Goal: Communication & Community: Answer question/provide support

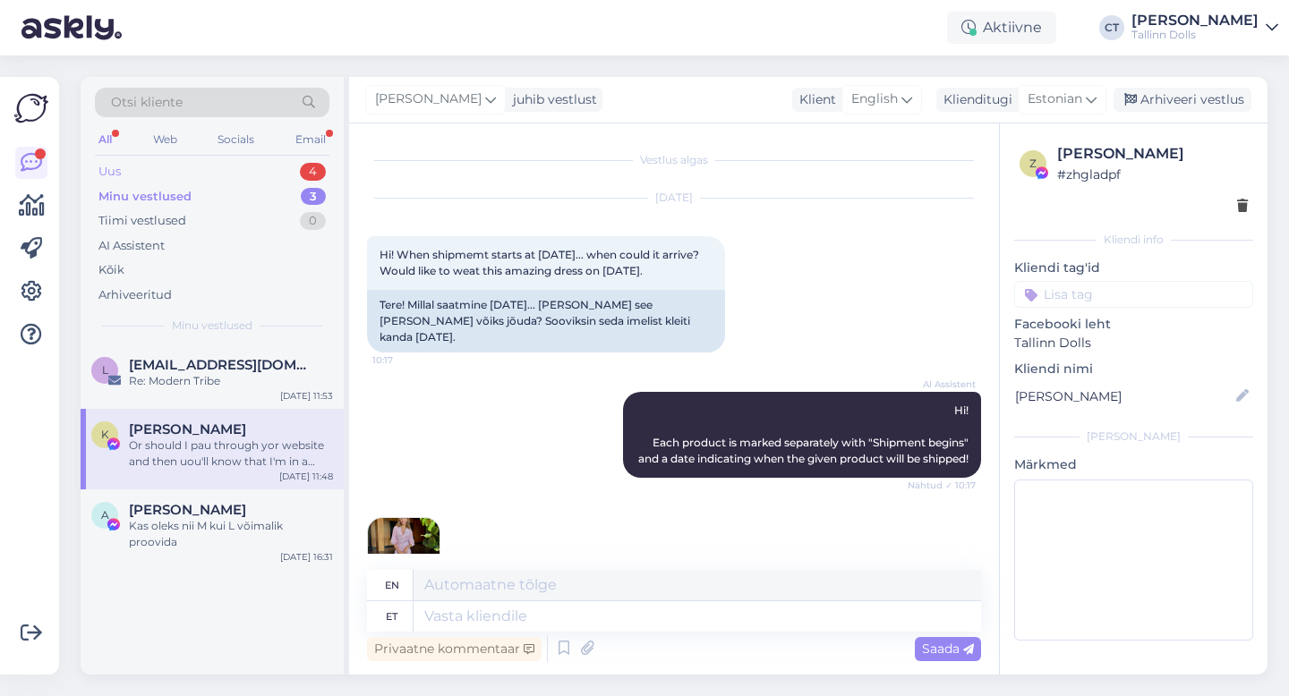
scroll to position [772, 0]
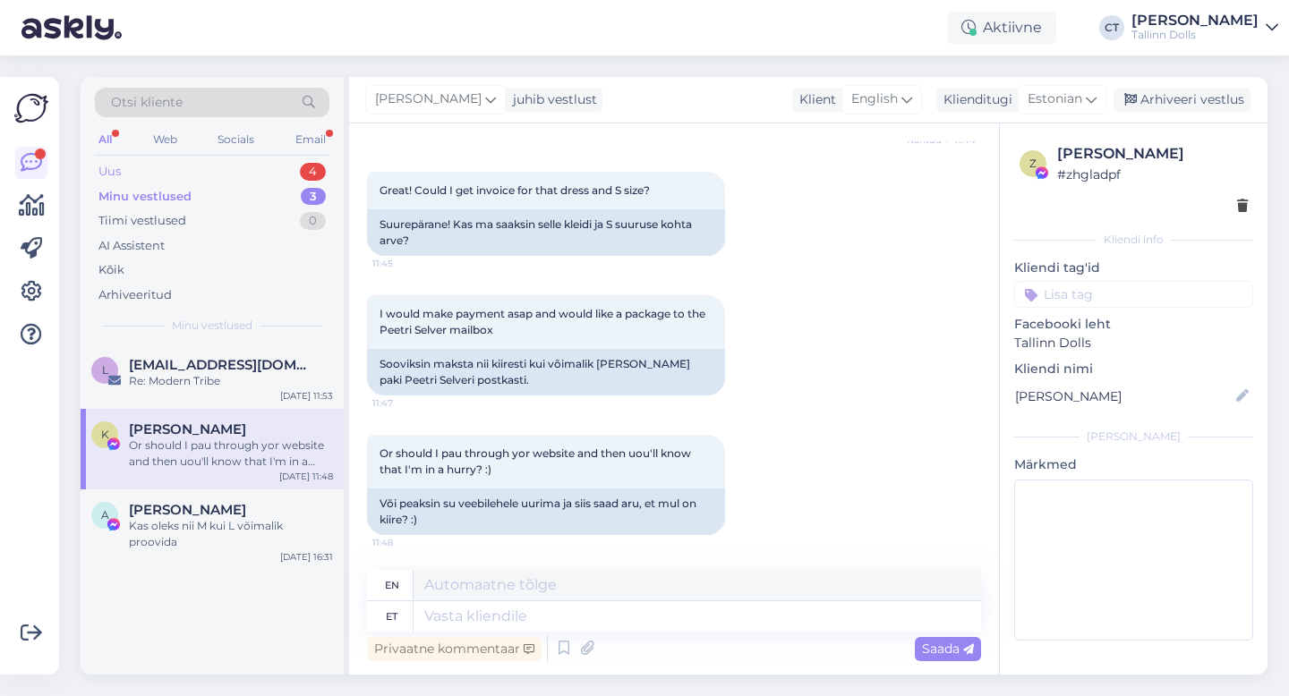
click at [200, 164] on div "Uus 4" at bounding box center [212, 171] width 235 height 25
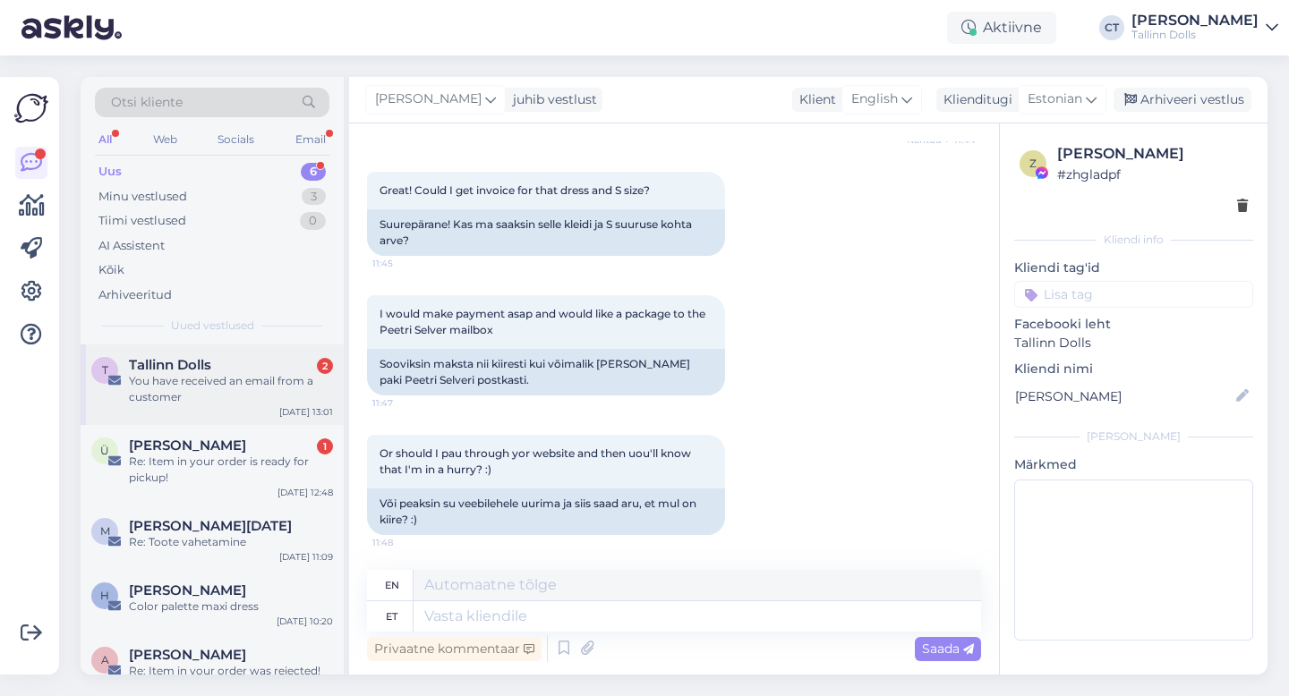
click at [195, 393] on div "You have received an email from a customer" at bounding box center [231, 389] width 204 height 32
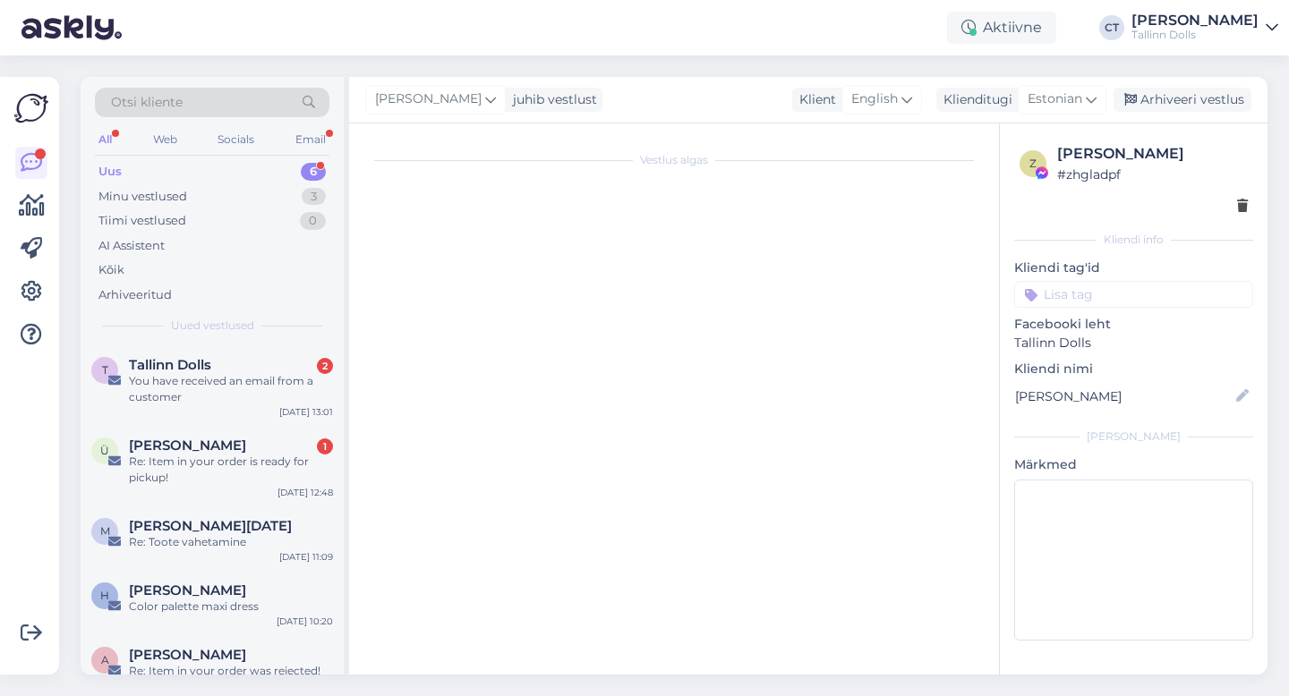
scroll to position [0, 0]
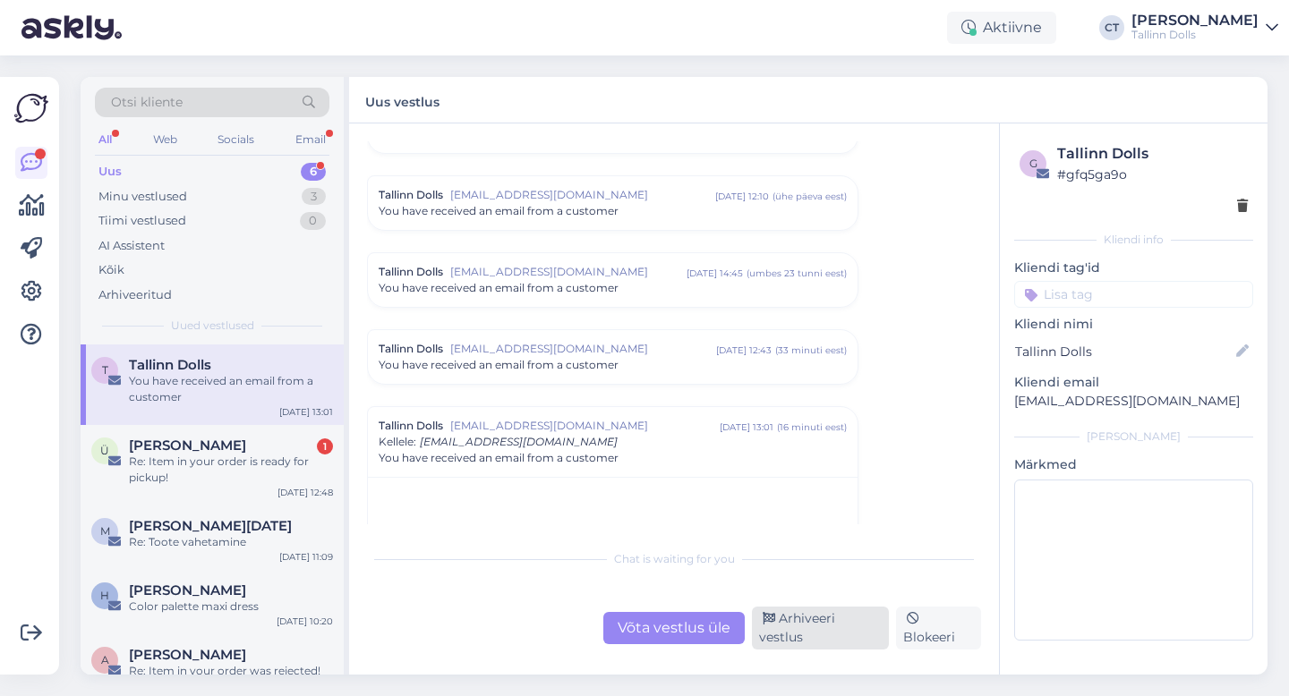
click at [803, 627] on div "Arhiveeri vestlus" at bounding box center [820, 628] width 137 height 43
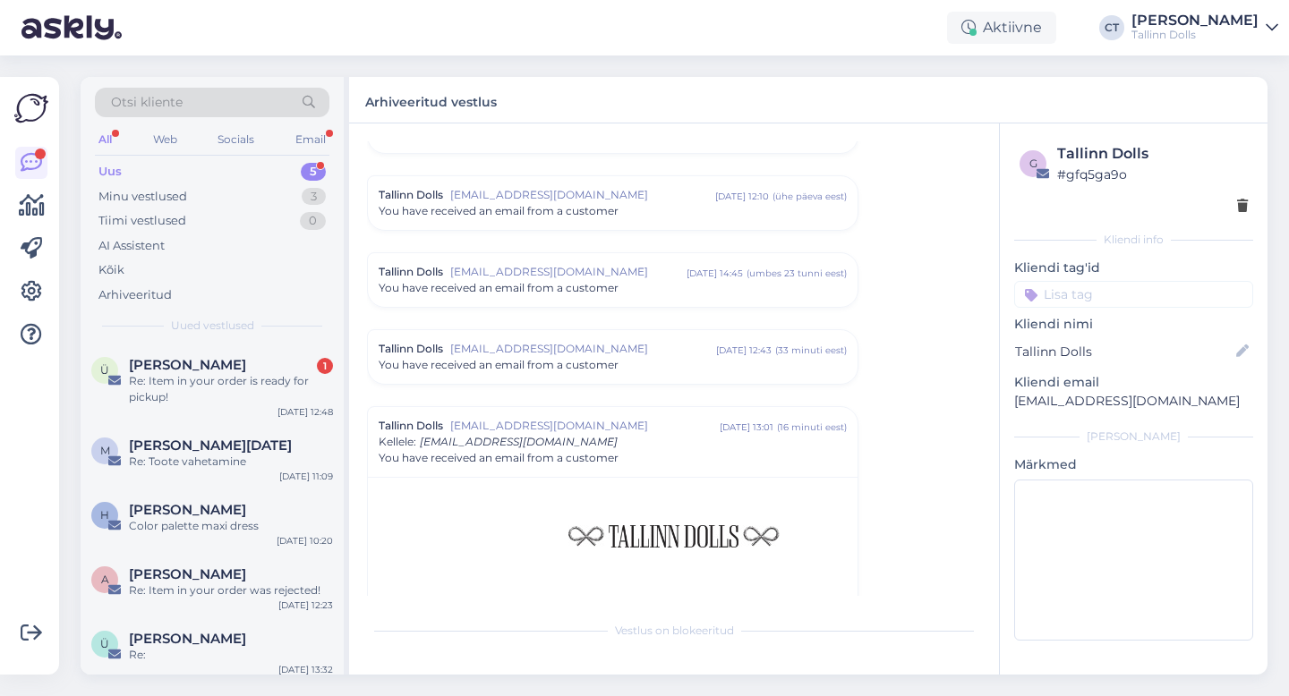
scroll to position [7785, 0]
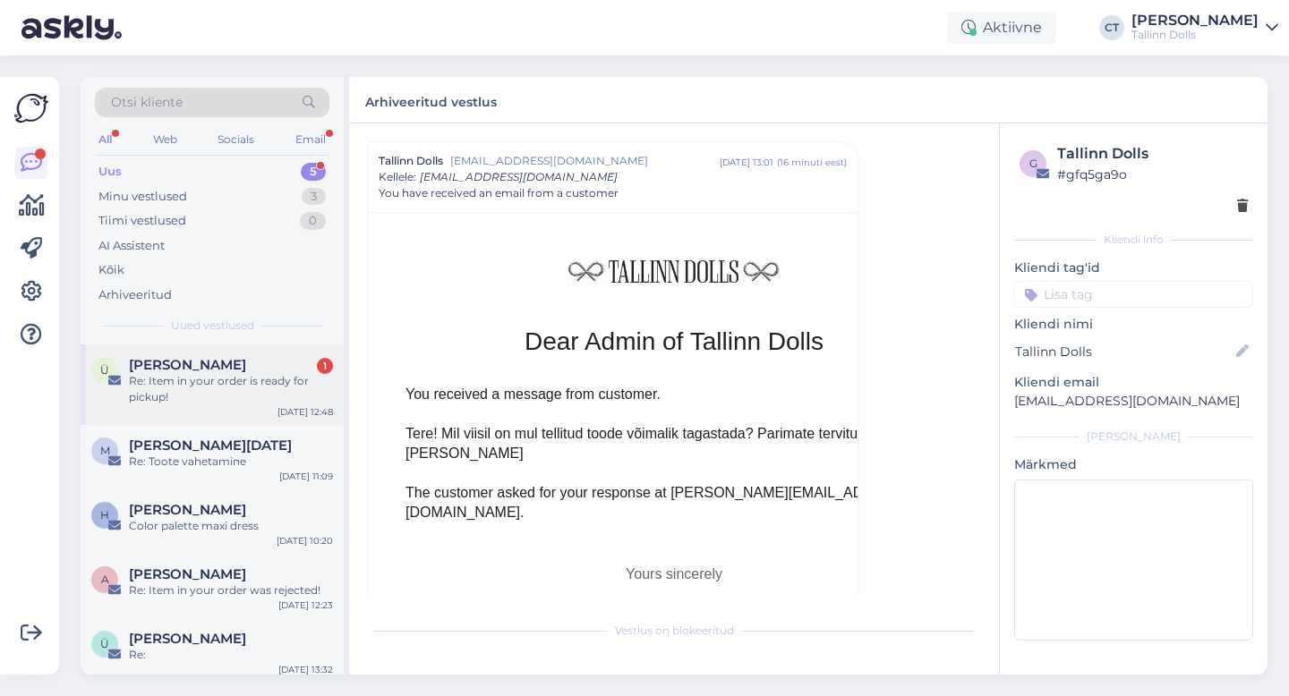
click at [206, 400] on div "Re: Item in your order is ready for pickup!" at bounding box center [231, 389] width 204 height 32
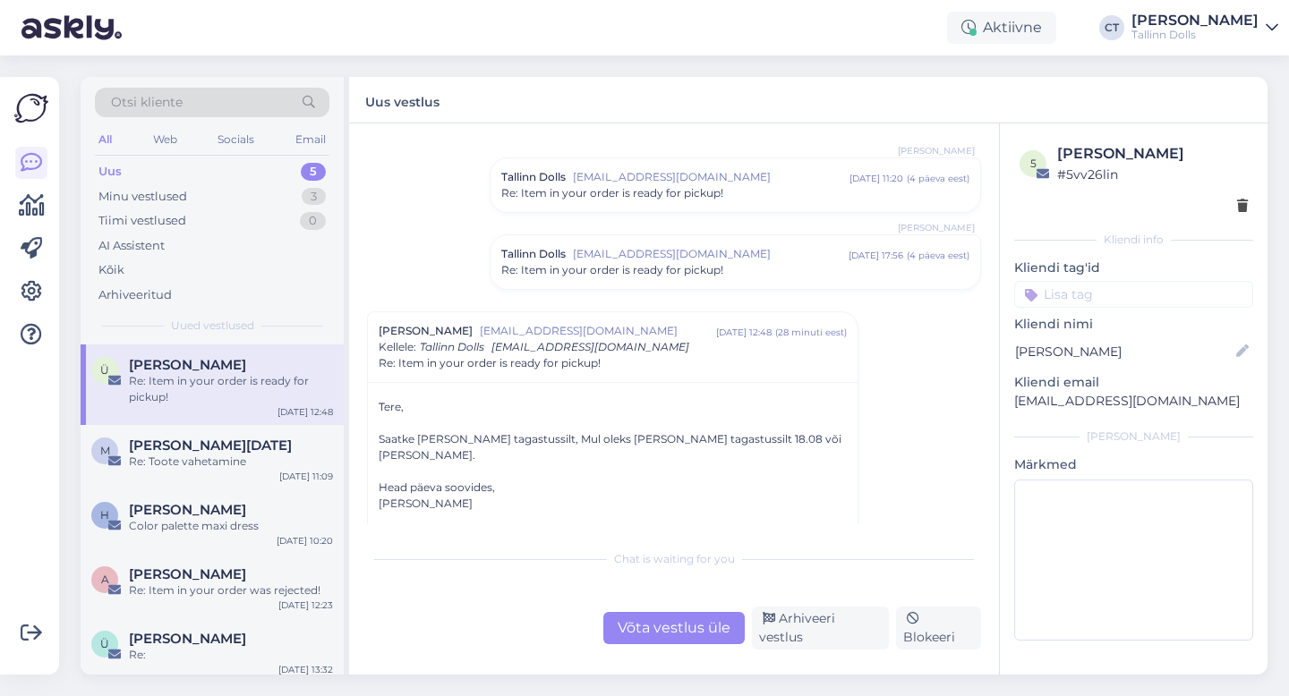
scroll to position [139, 0]
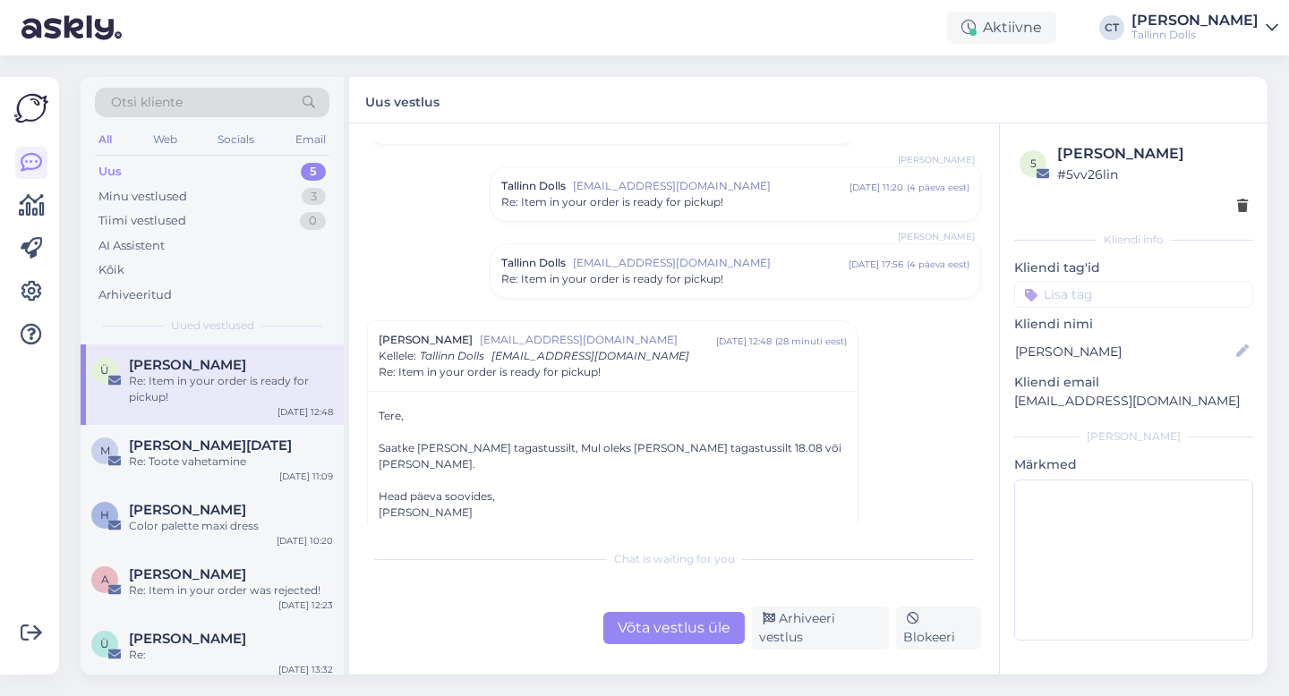
click at [745, 271] on div "Re: Item in your order is ready for pickup!" at bounding box center [735, 279] width 468 height 16
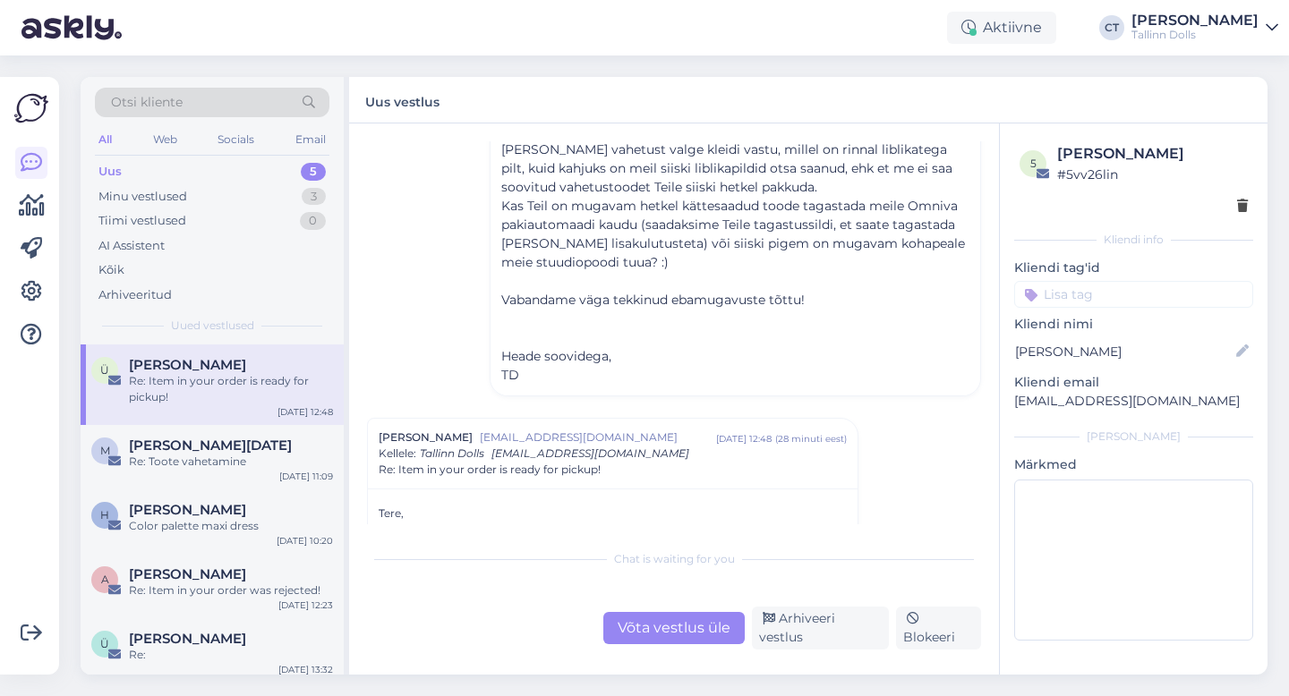
scroll to position [402, 0]
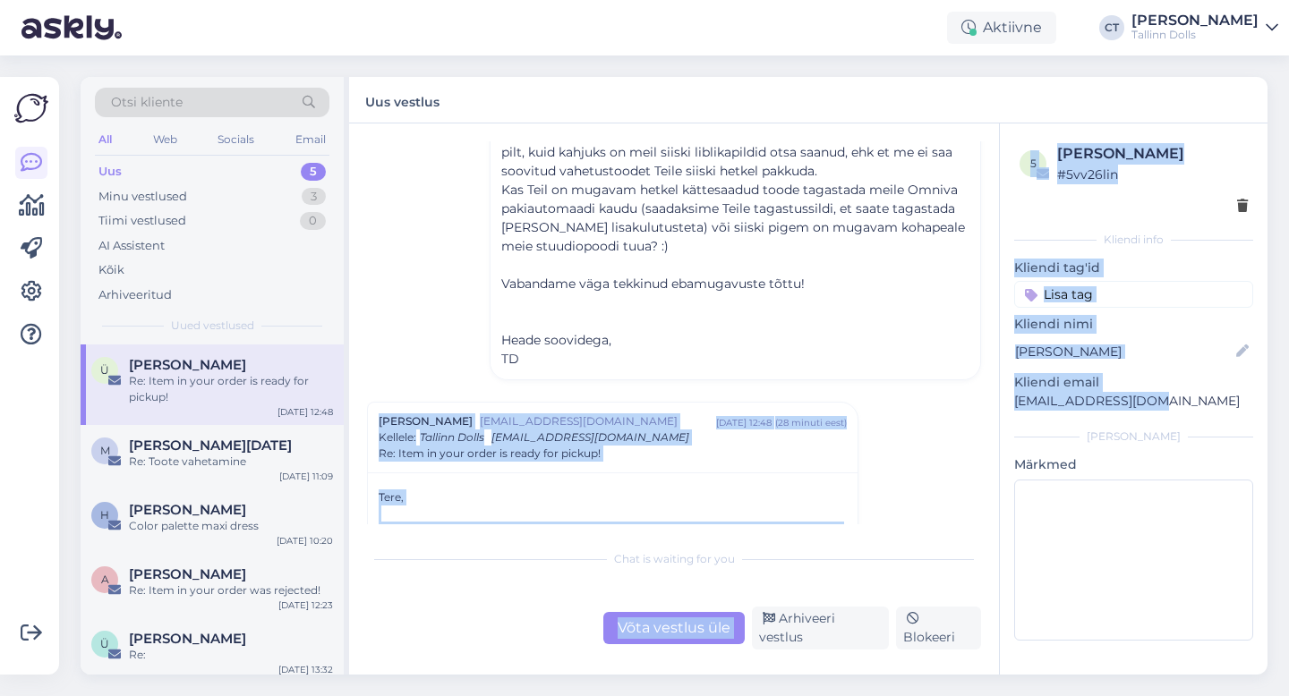
drag, startPoint x: 1160, startPoint y: 399, endPoint x: 994, endPoint y: 398, distance: 165.6
click at [994, 398] on div "Vestlus algas [PERSON_NAME] [EMAIL_ADDRESS][DOMAIN_NAME] [DATE] 20:40 ( 5 päeva…" at bounding box center [808, 399] width 918 height 551
copy div "Lore Ipsu dolo.sita@conse.adi eli 43 05:88 ( 75 seddoe temp ) Incidid : Utlabor…"
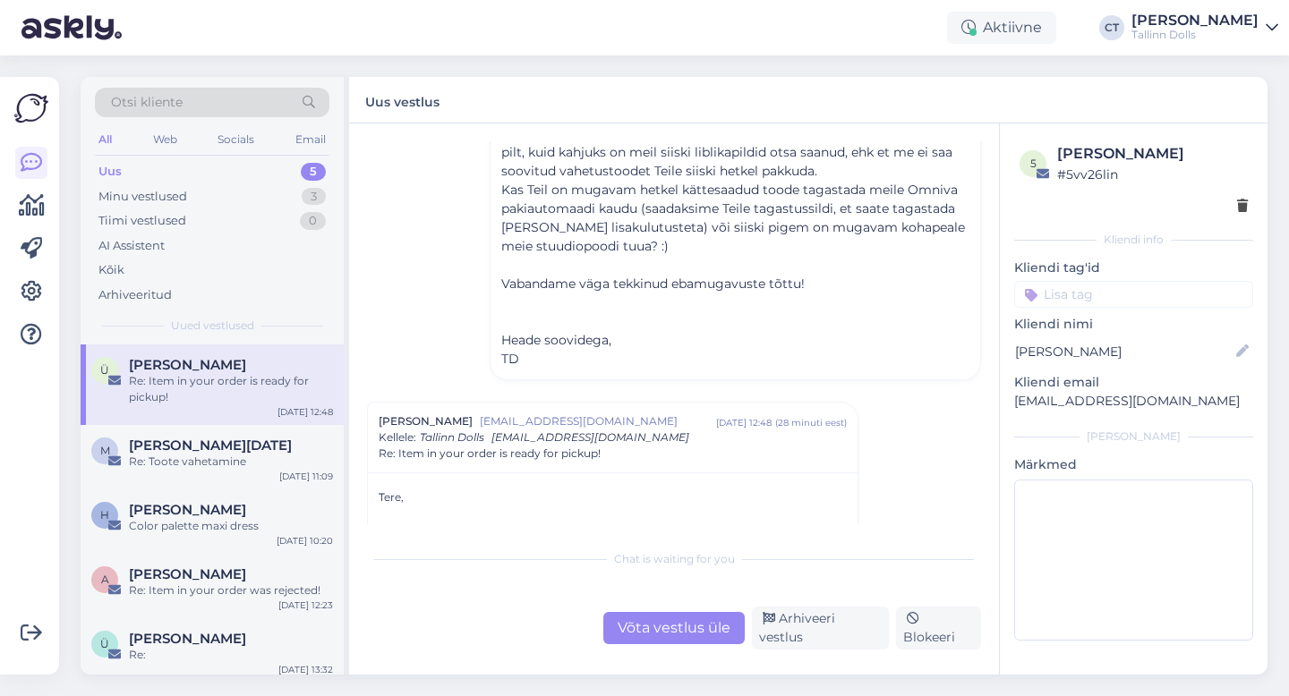
click at [1041, 423] on div "5 [PERSON_NAME] # 5vv26lin Kliendi info Kliendi tag'id Kliendi [PERSON_NAME] Ra…" at bounding box center [1134, 396] width 268 height 544
drag, startPoint x: 1153, startPoint y: 401, endPoint x: 1001, endPoint y: 402, distance: 152.2
click at [1001, 402] on div "5 [PERSON_NAME] # 5vv26lin Kliendi info Kliendi tag'id Kliendi [PERSON_NAME] Ra…" at bounding box center [1134, 396] width 268 height 544
copy p "[EMAIL_ADDRESS][DOMAIN_NAME]"
click at [638, 631] on div "Võta vestlus üle" at bounding box center [673, 628] width 141 height 32
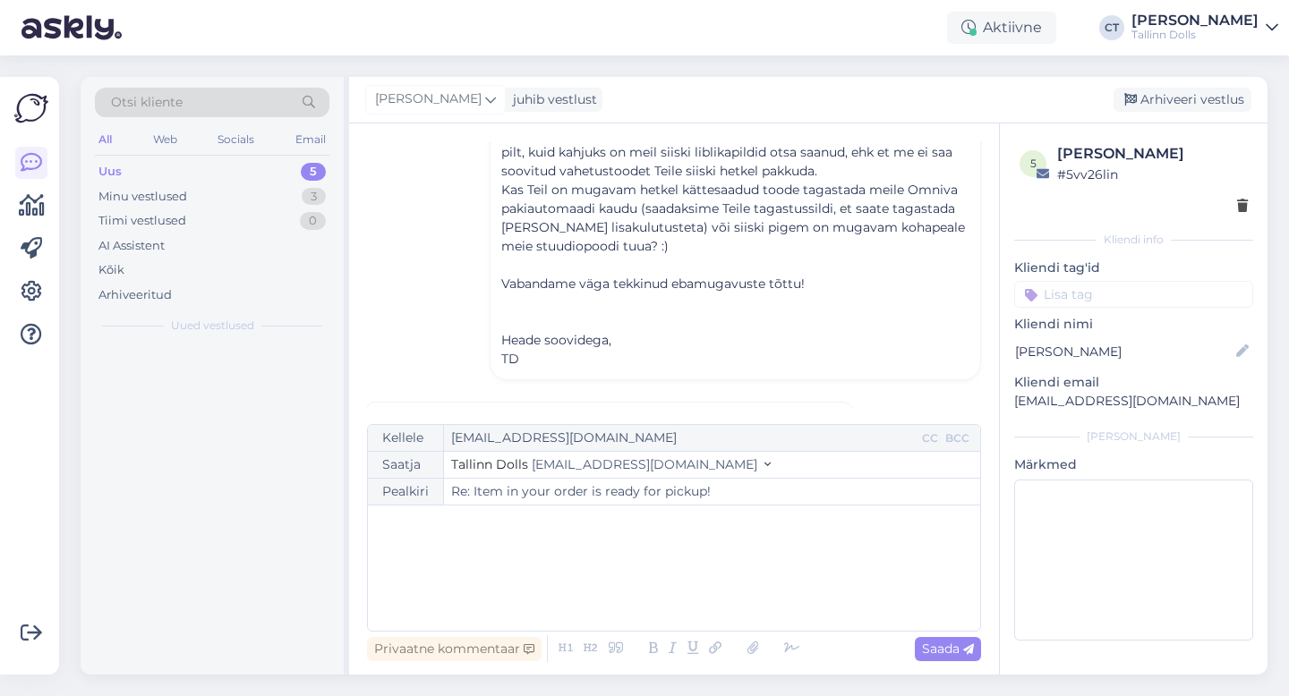
scroll to position [662, 0]
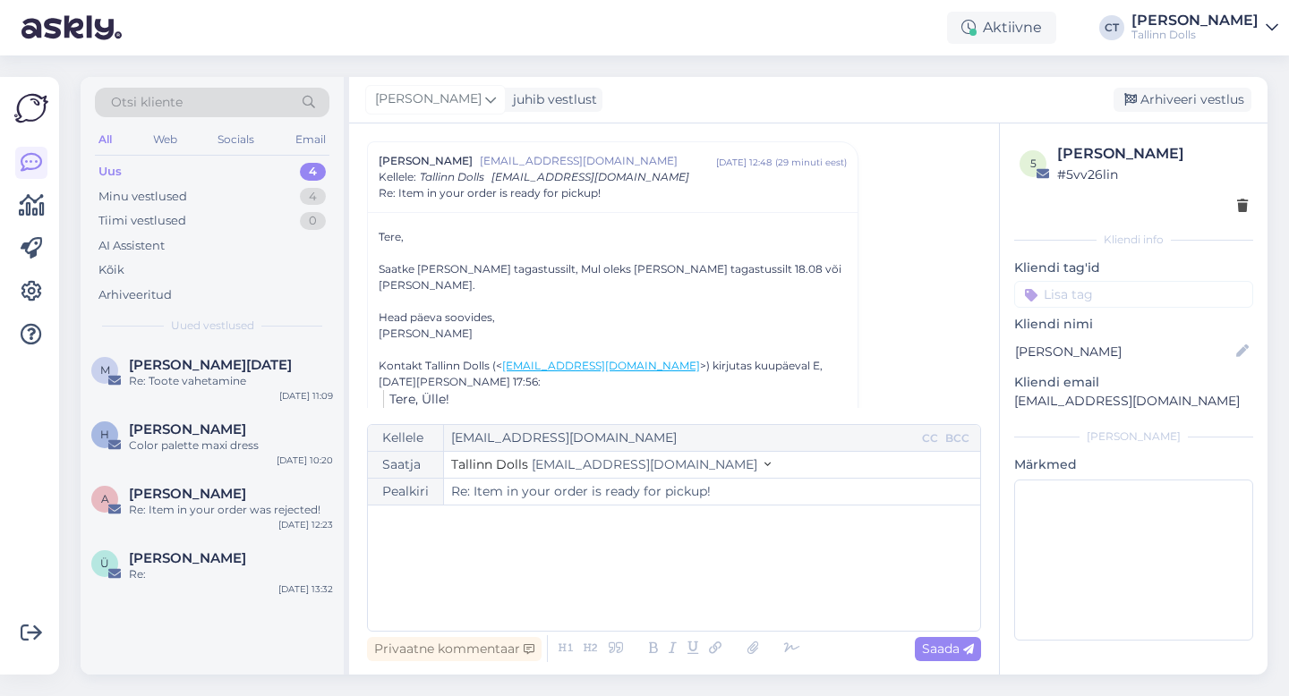
click at [665, 601] on div "﻿" at bounding box center [674, 568] width 594 height 107
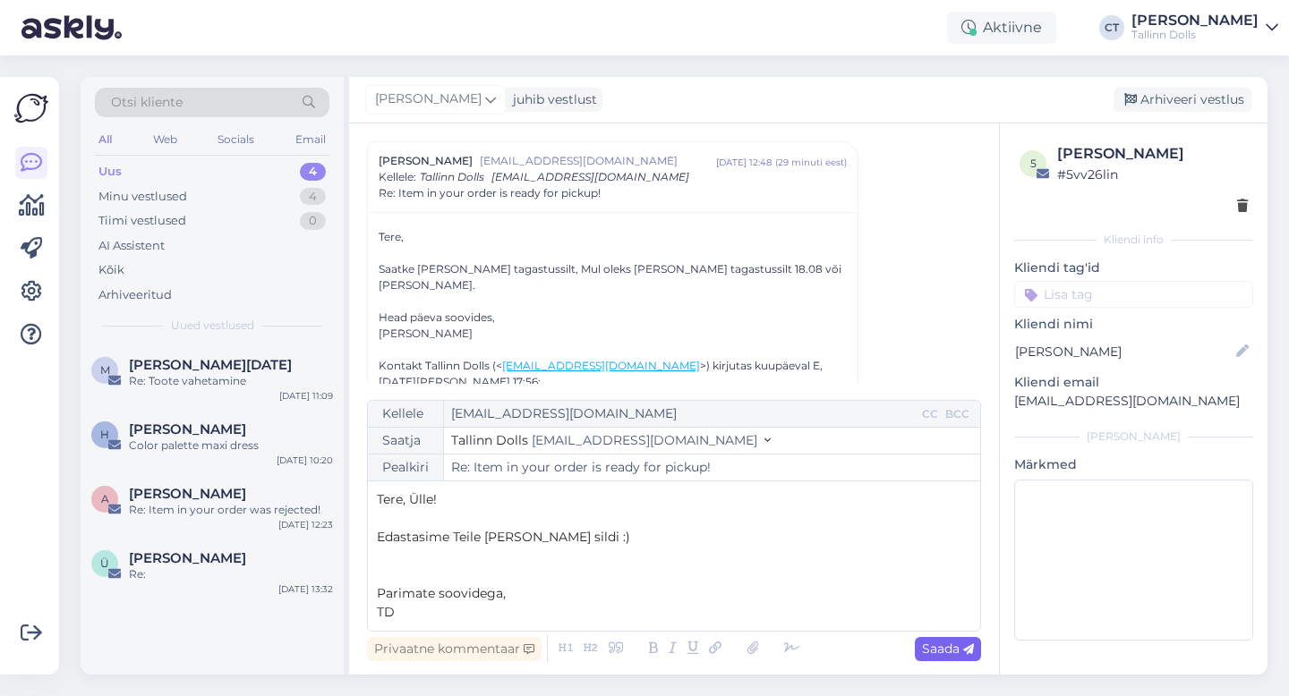
click at [948, 649] on span "Saada" at bounding box center [948, 649] width 52 height 16
type input "Re: Re: Item in your order is ready for pickup!"
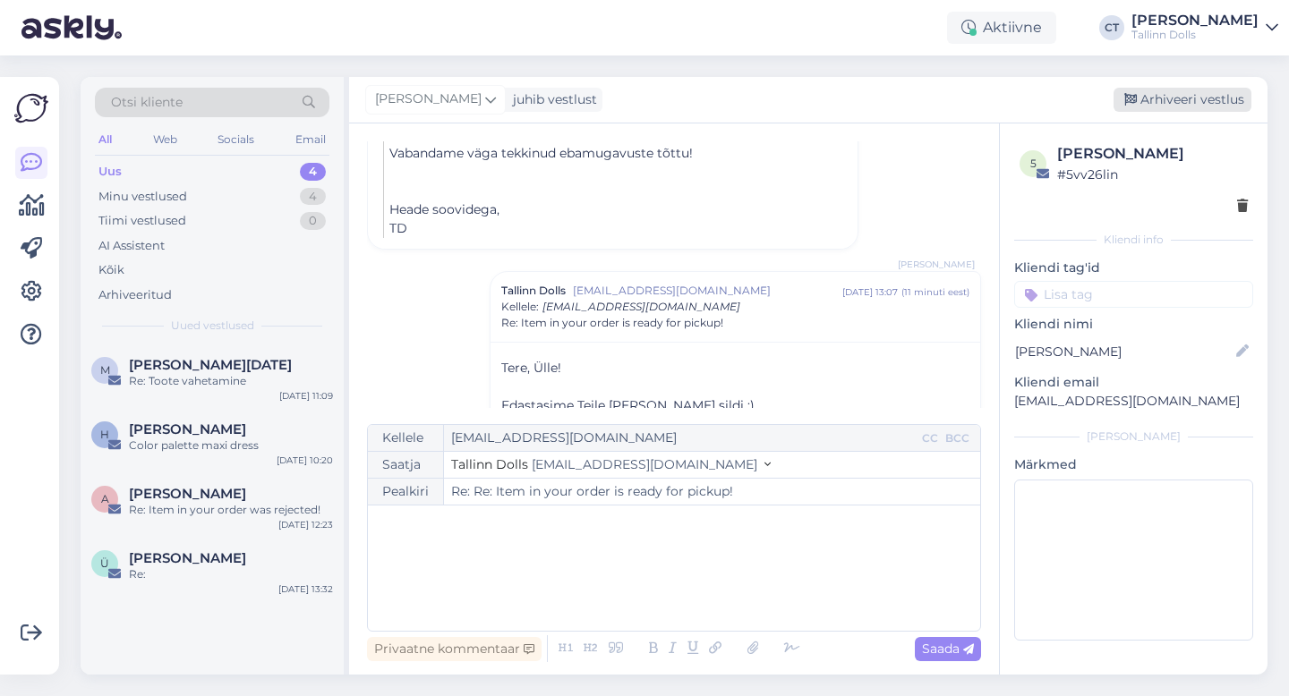
click at [1182, 104] on div "Arhiveeri vestlus" at bounding box center [1183, 100] width 138 height 24
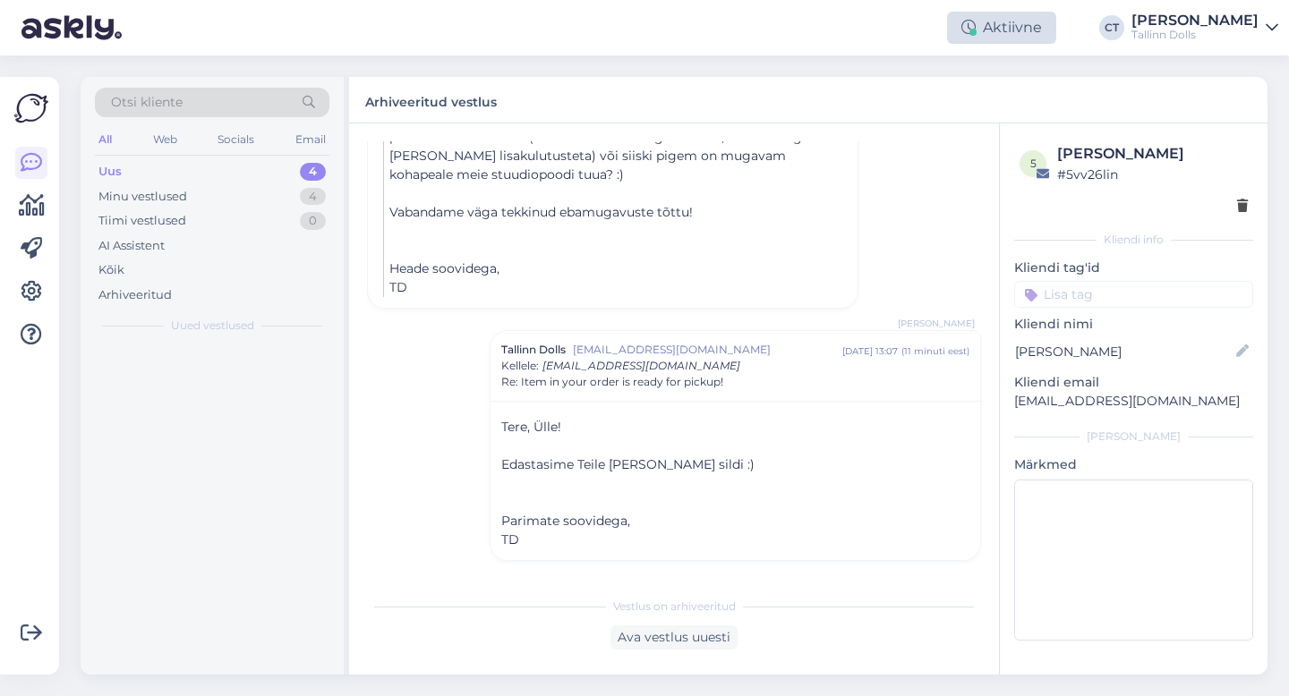
scroll to position [1040, 0]
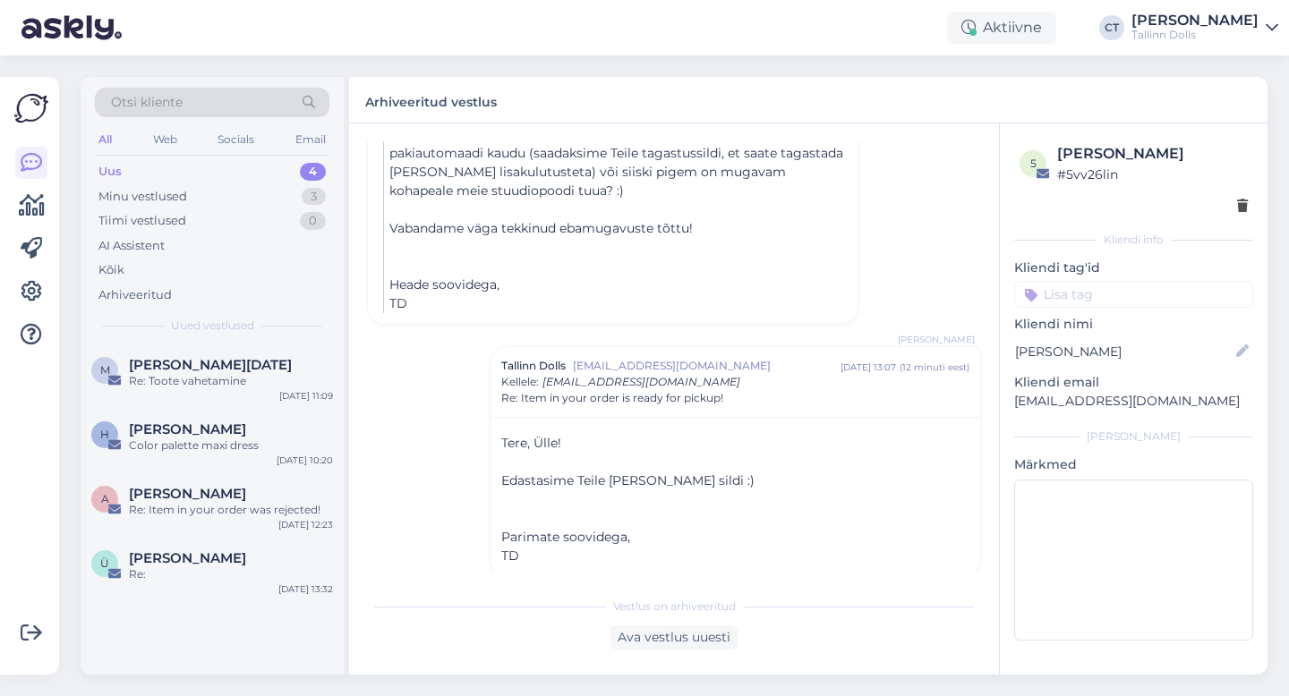
click at [141, 163] on div "Uus 4" at bounding box center [212, 171] width 235 height 25
